Goal: Information Seeking & Learning: Learn about a topic

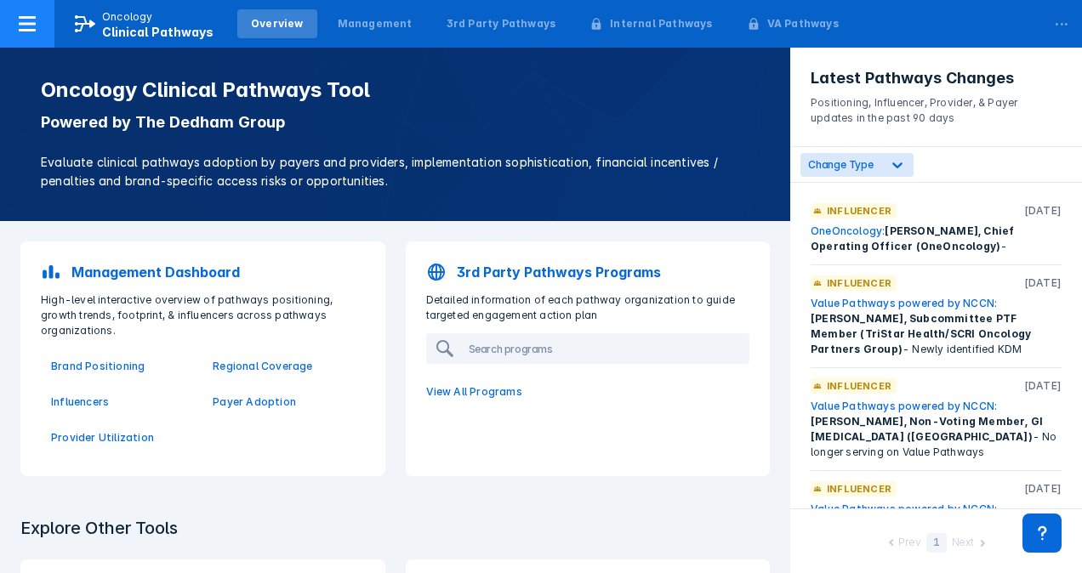
click at [31, 26] on icon at bounding box center [27, 24] width 20 height 20
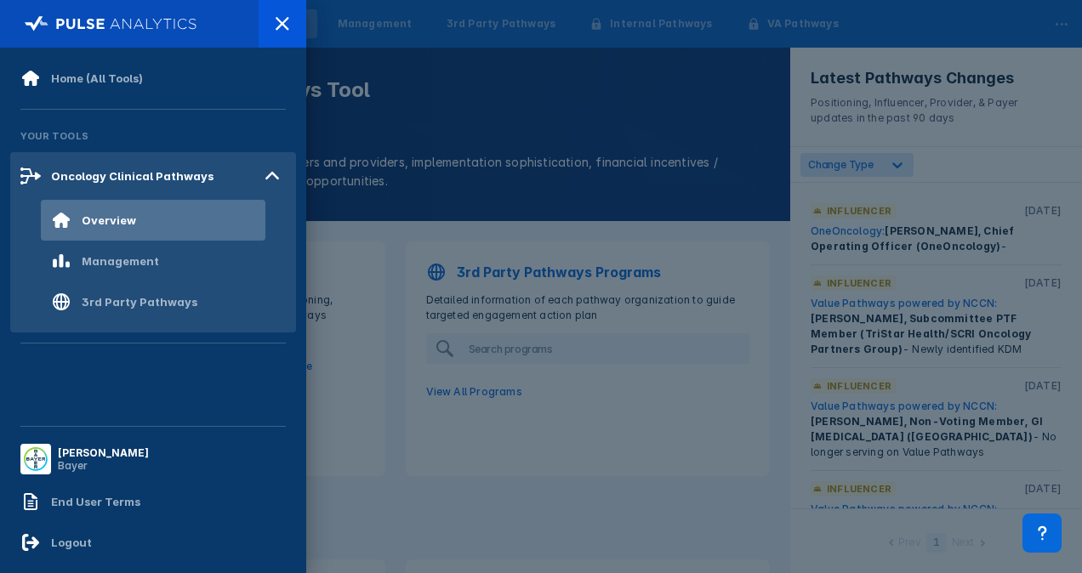
click at [391, 43] on div at bounding box center [541, 286] width 1082 height 573
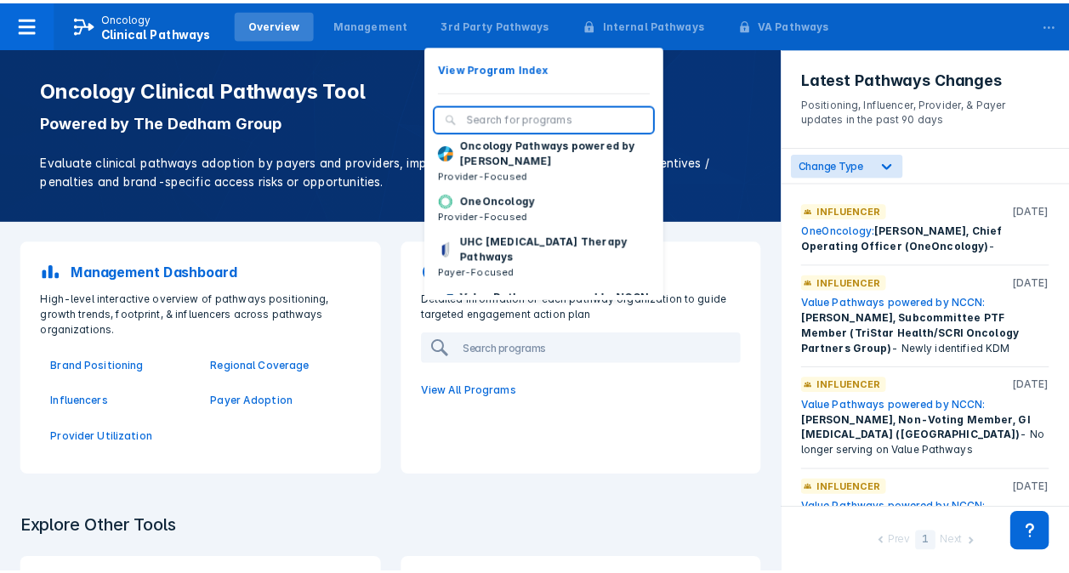
scroll to position [211, 0]
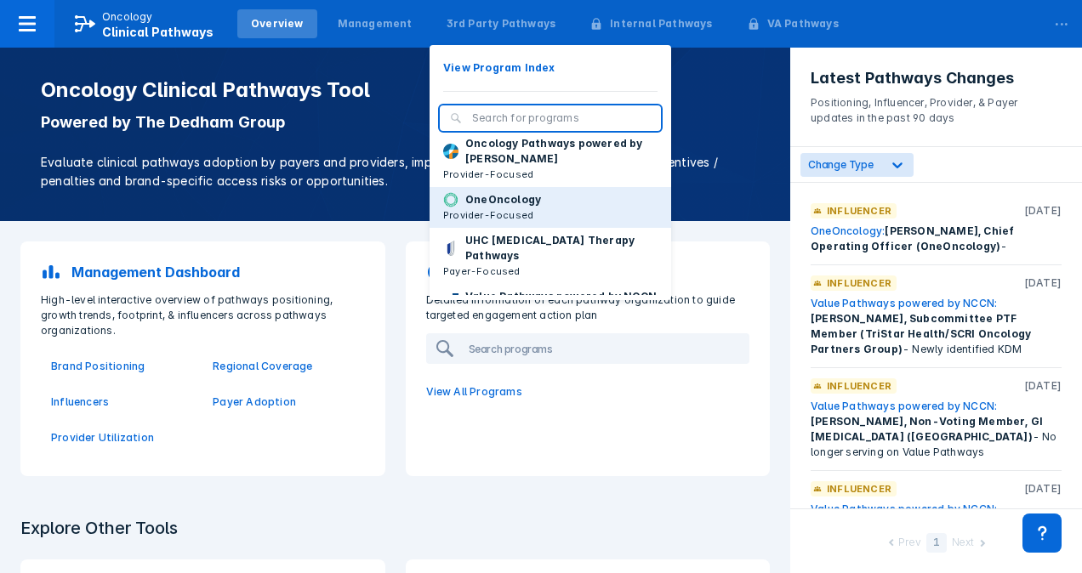
click at [476, 208] on p "OneOncology" at bounding box center [503, 199] width 76 height 15
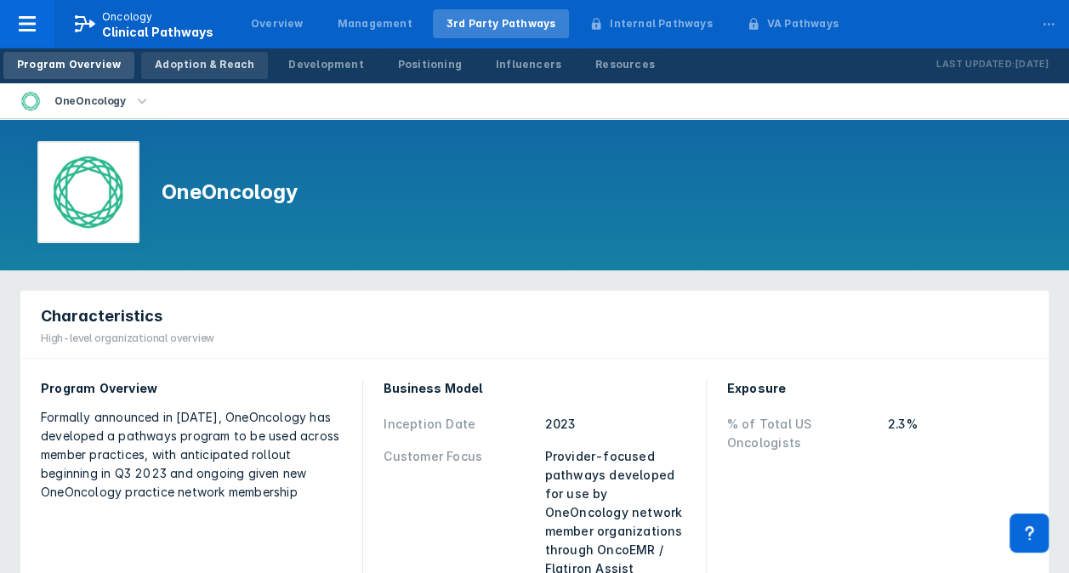
click at [199, 72] on link "Adoption & Reach" at bounding box center [204, 65] width 127 height 27
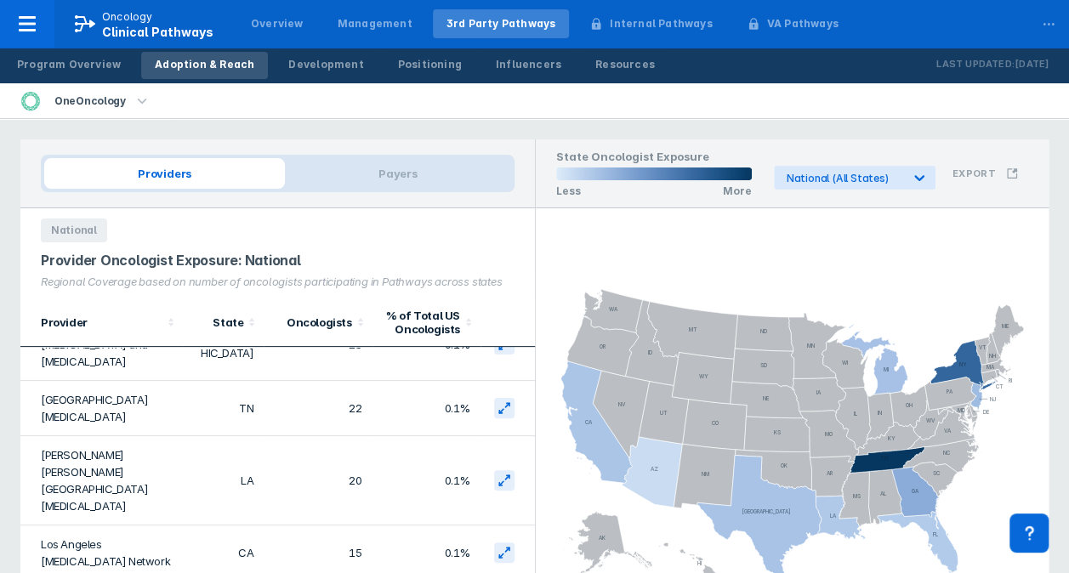
scroll to position [372, 0]
click at [87, 523] on td "Los Angeles [MEDICAL_DATA] Network" at bounding box center [101, 550] width 162 height 55
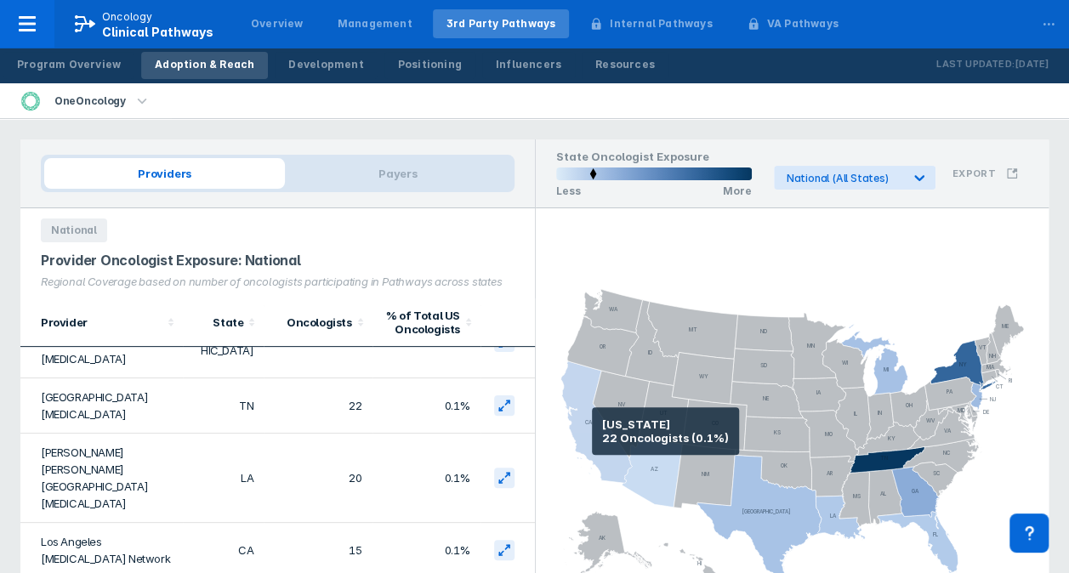
click at [592, 431] on icon at bounding box center [596, 423] width 71 height 122
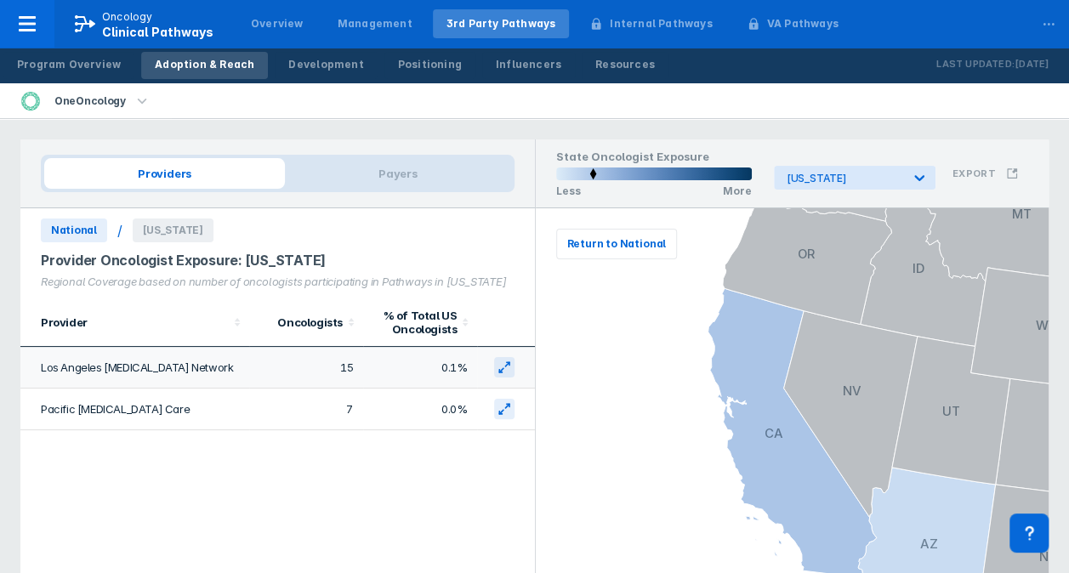
click at [146, 366] on td "Los Angeles [MEDICAL_DATA] Network" at bounding box center [134, 368] width 229 height 42
click at [135, 103] on icon "button" at bounding box center [142, 101] width 19 height 19
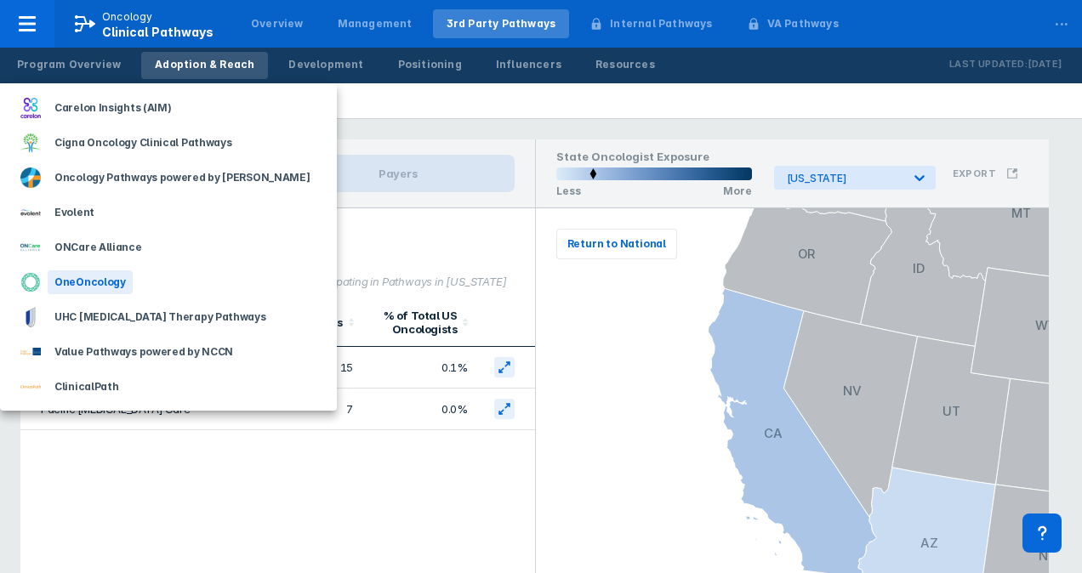
click at [83, 276] on div "OneOncology" at bounding box center [90, 283] width 85 height 24
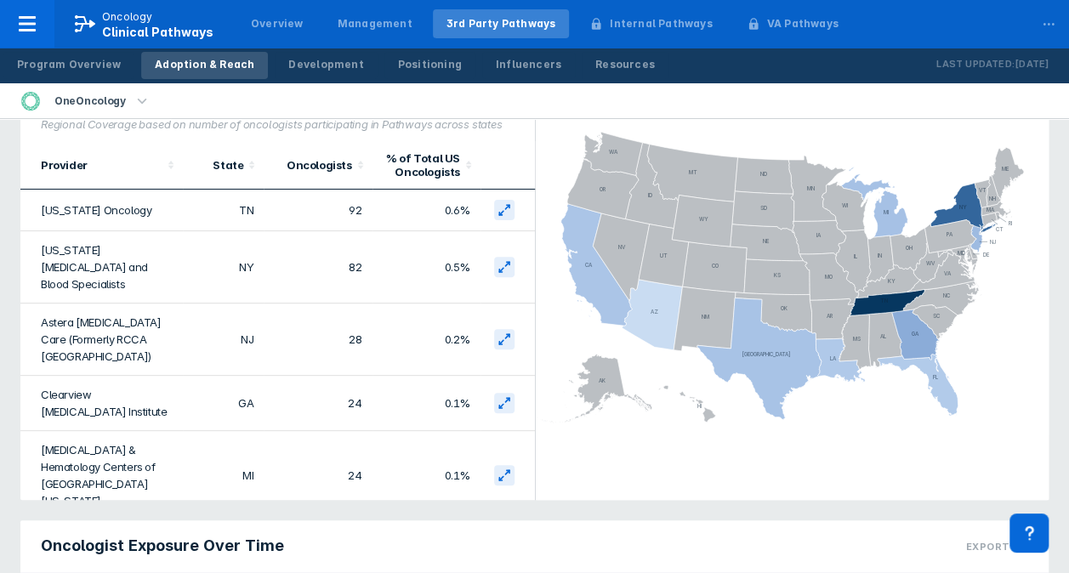
scroll to position [157, 0]
click at [415, 76] on link "Positioning" at bounding box center [429, 65] width 91 height 27
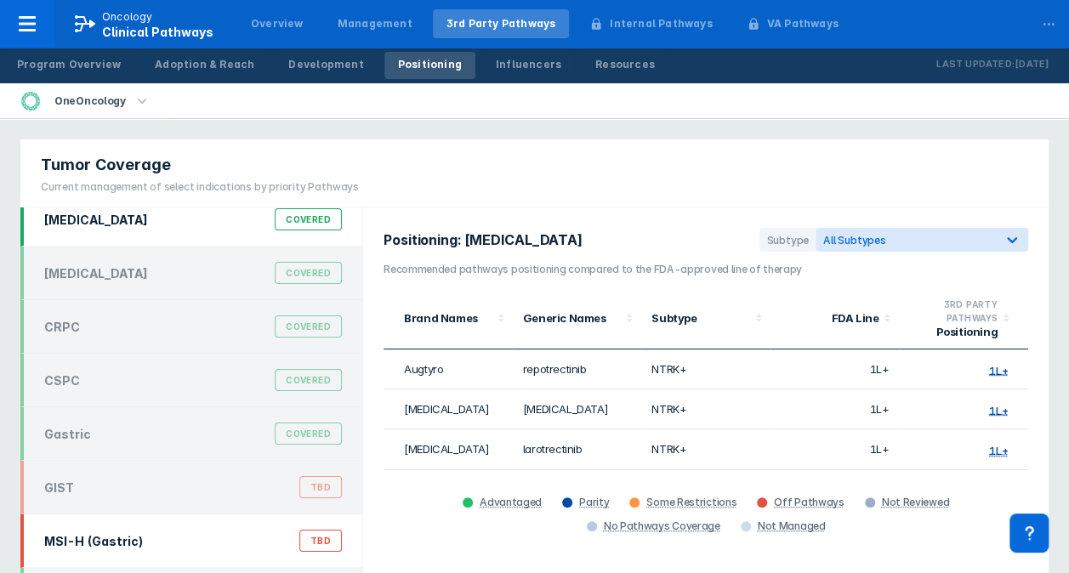
scroll to position [14, 0]
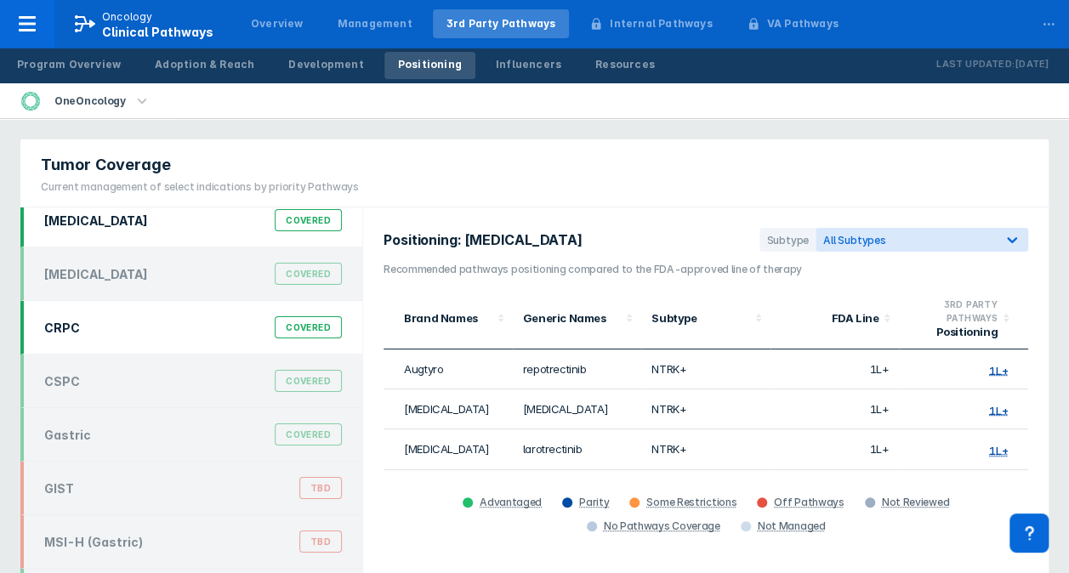
click at [293, 327] on div "Covered" at bounding box center [308, 327] width 67 height 22
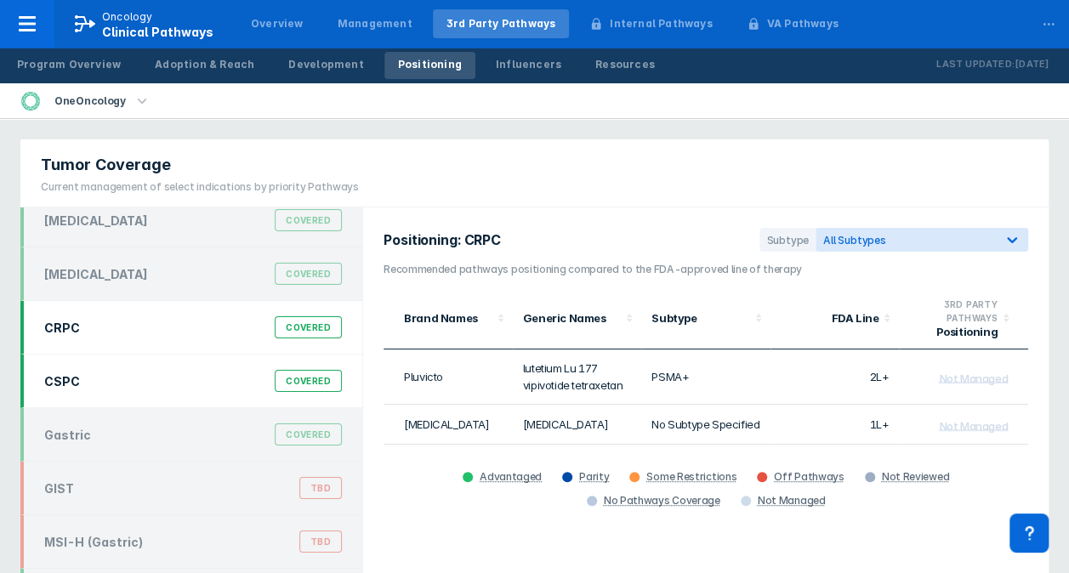
click at [310, 384] on div "Covered" at bounding box center [308, 381] width 67 height 22
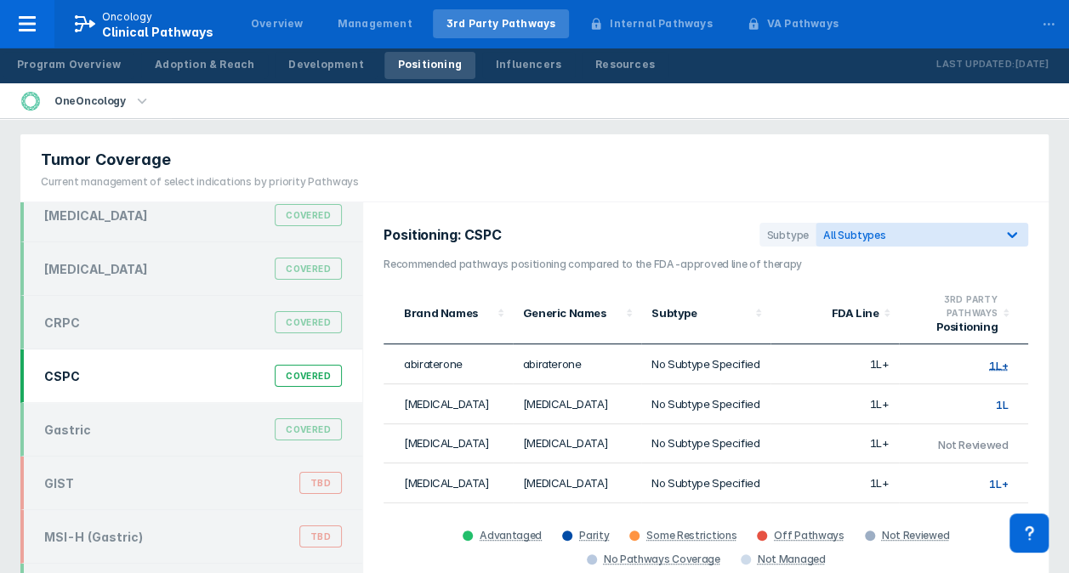
scroll to position [43, 0]
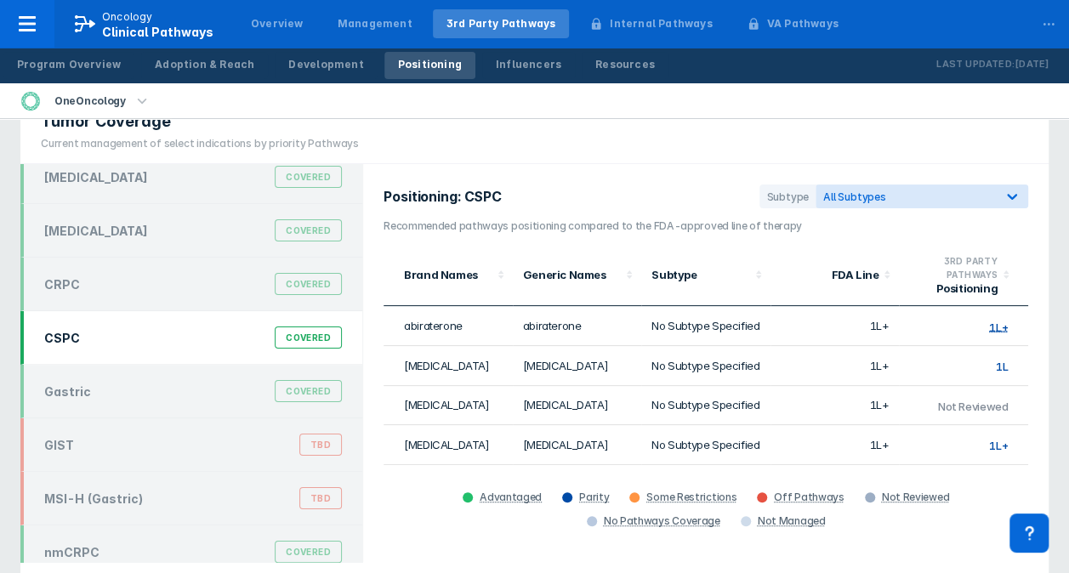
click at [935, 451] on td "1L+" at bounding box center [963, 444] width 129 height 39
click at [1000, 442] on span "1L+" at bounding box center [998, 446] width 19 height 14
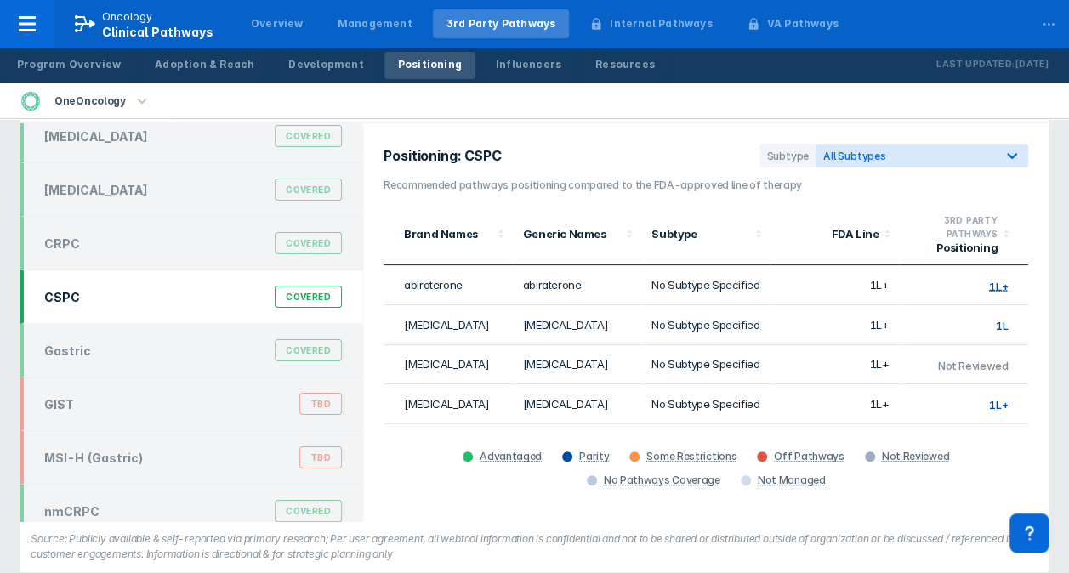
scroll to position [104, 0]
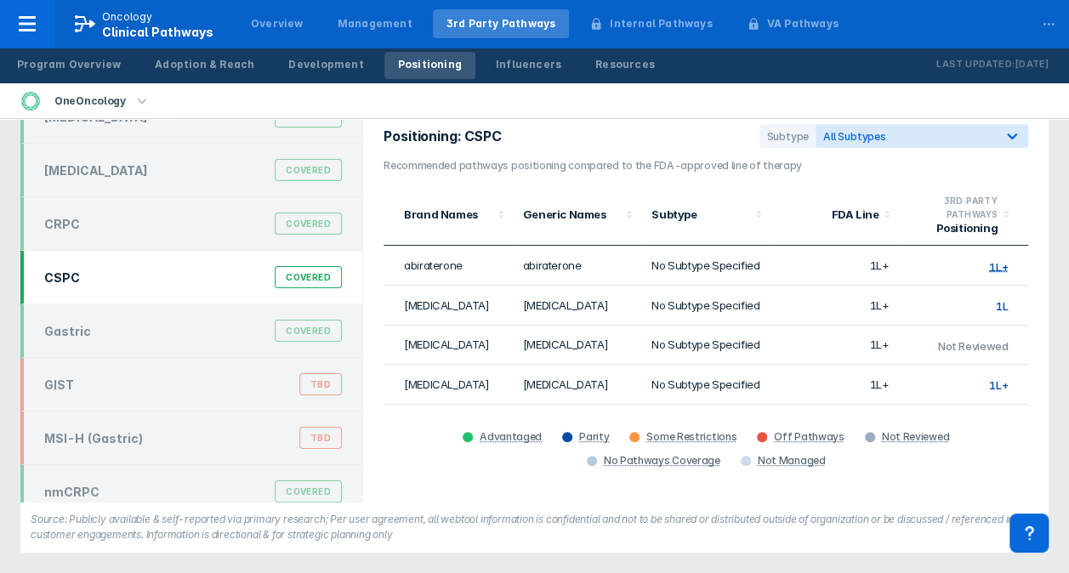
click at [946, 476] on div "Positioning: CSPC Subtype All Subtypes Recommended pathways positioning compare…" at bounding box center [706, 303] width 686 height 398
click at [922, 170] on h3 "Recommended pathways positioning compared to the FDA-approved line of therapy" at bounding box center [706, 165] width 645 height 15
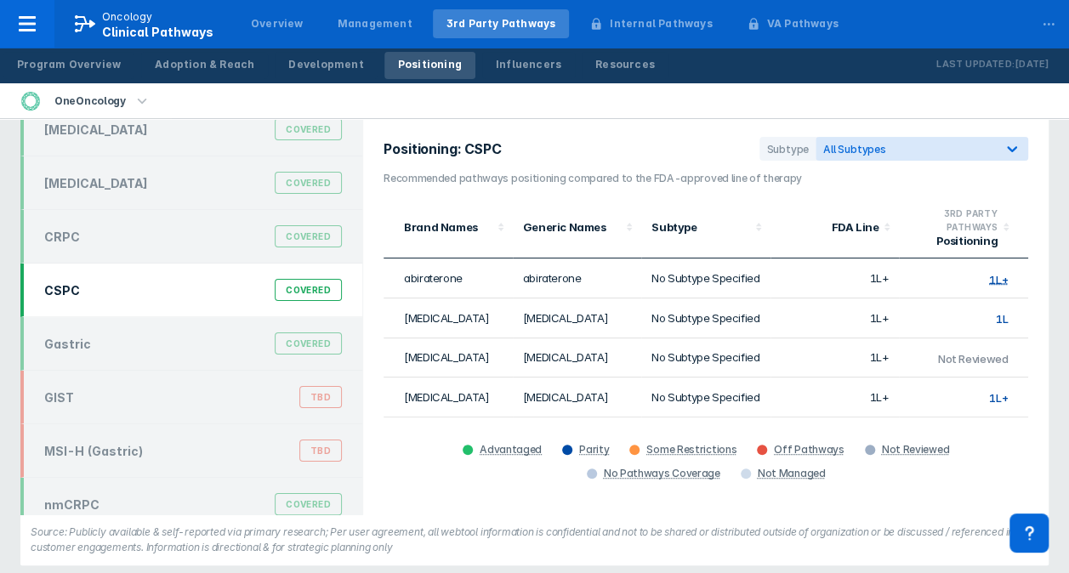
scroll to position [89, 0]
click at [955, 102] on div "OneOncology" at bounding box center [534, 101] width 1069 height 36
